Goal: Task Accomplishment & Management: Manage account settings

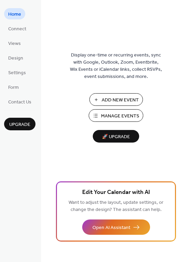
click at [99, 113] on button "Manage Events" at bounding box center [116, 115] width 55 height 13
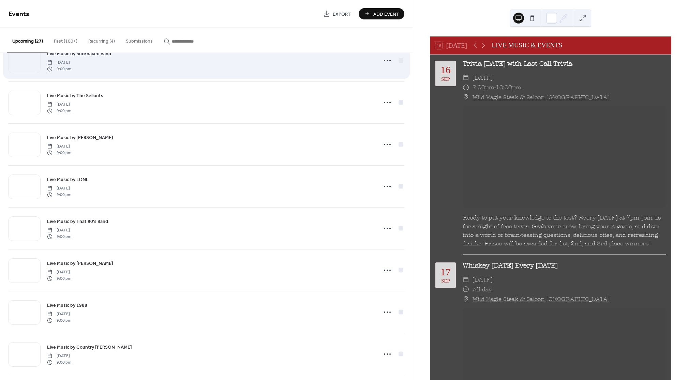
scroll to position [760, 0]
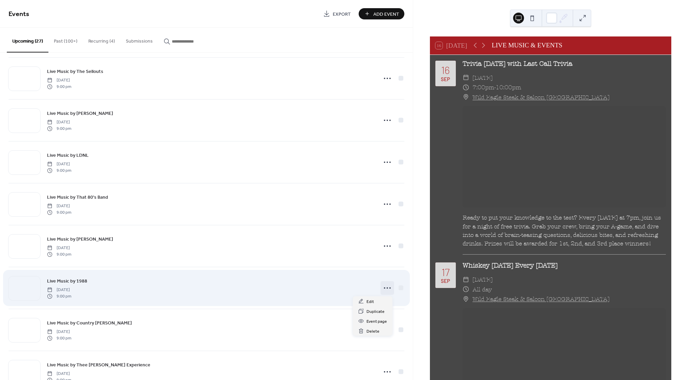
click at [388, 289] on icon at bounding box center [387, 288] width 11 height 11
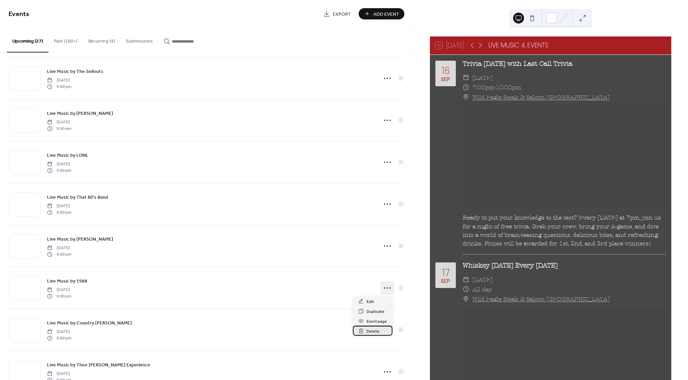
click at [380, 330] on div "Delete" at bounding box center [373, 331] width 40 height 10
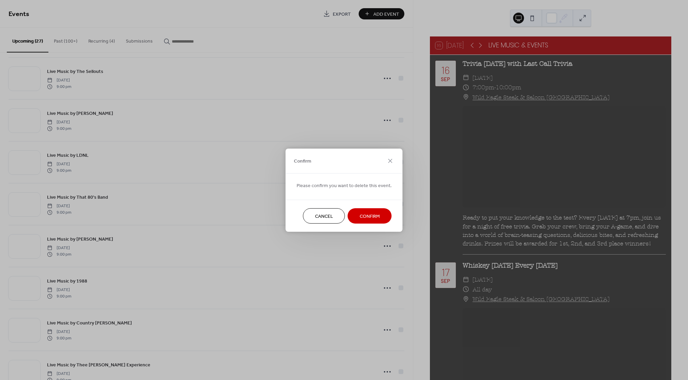
click at [365, 213] on span "Confirm" at bounding box center [370, 216] width 20 height 7
